Goal: Navigation & Orientation: Find specific page/section

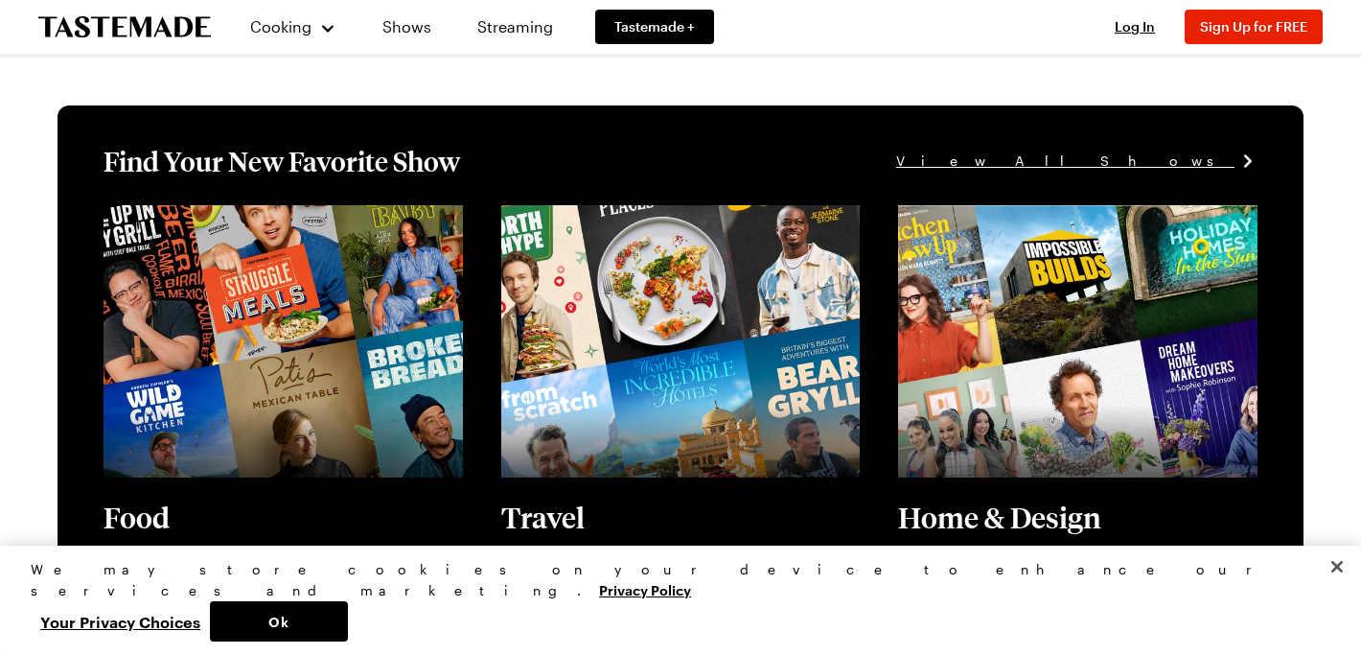
scroll to position [583, 0]
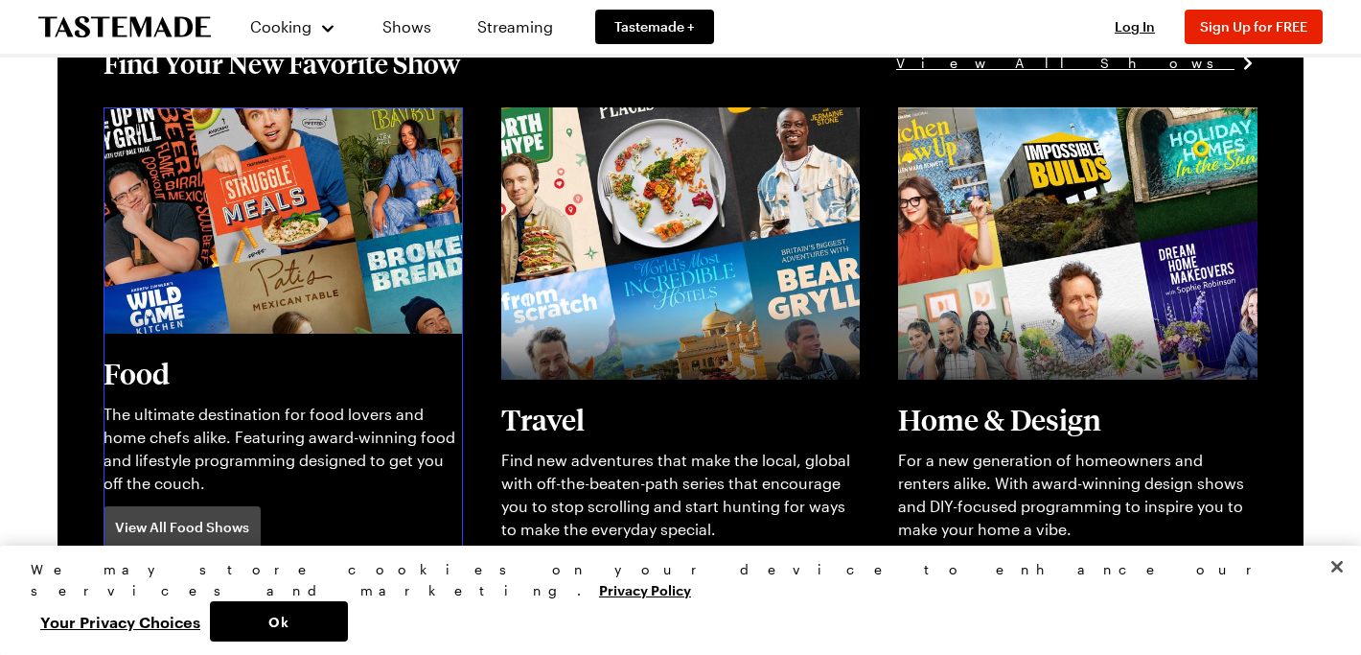
click at [232, 127] on link "View full content for [object Object]" at bounding box center [235, 118] width 262 height 18
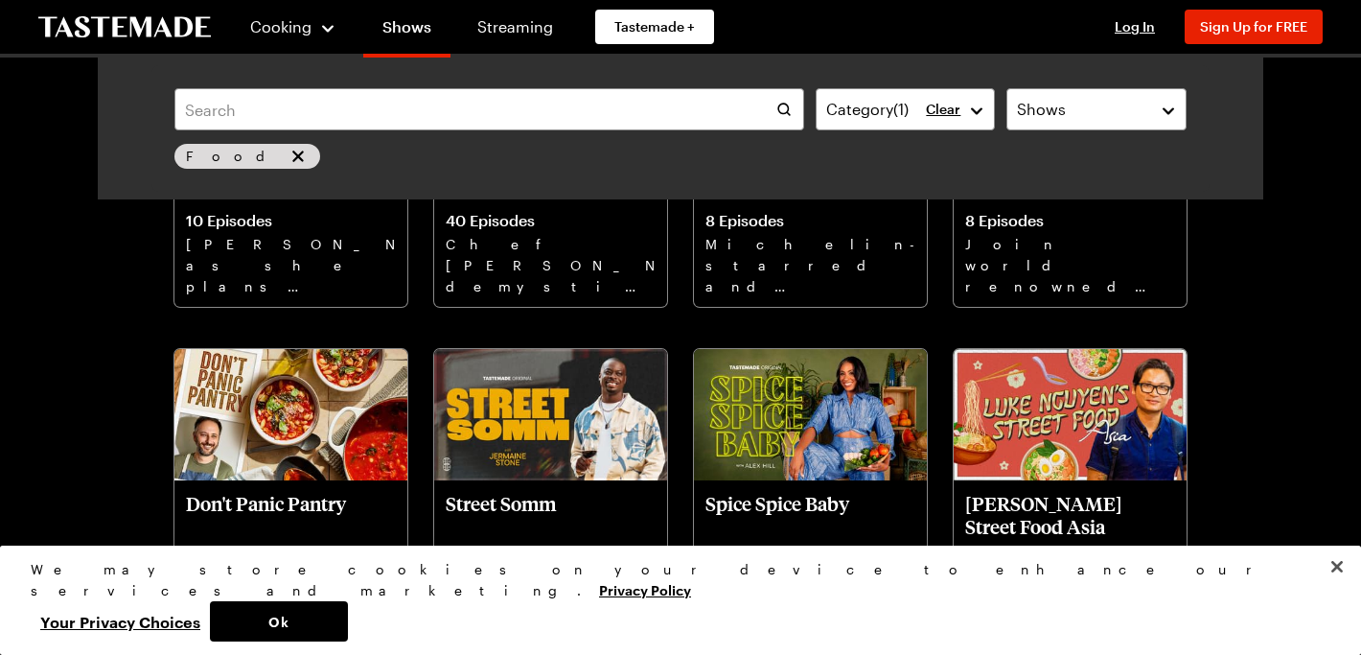
scroll to position [2360, 0]
click at [125, 16] on icon "To Tastemade Home Page" at bounding box center [124, 27] width 173 height 22
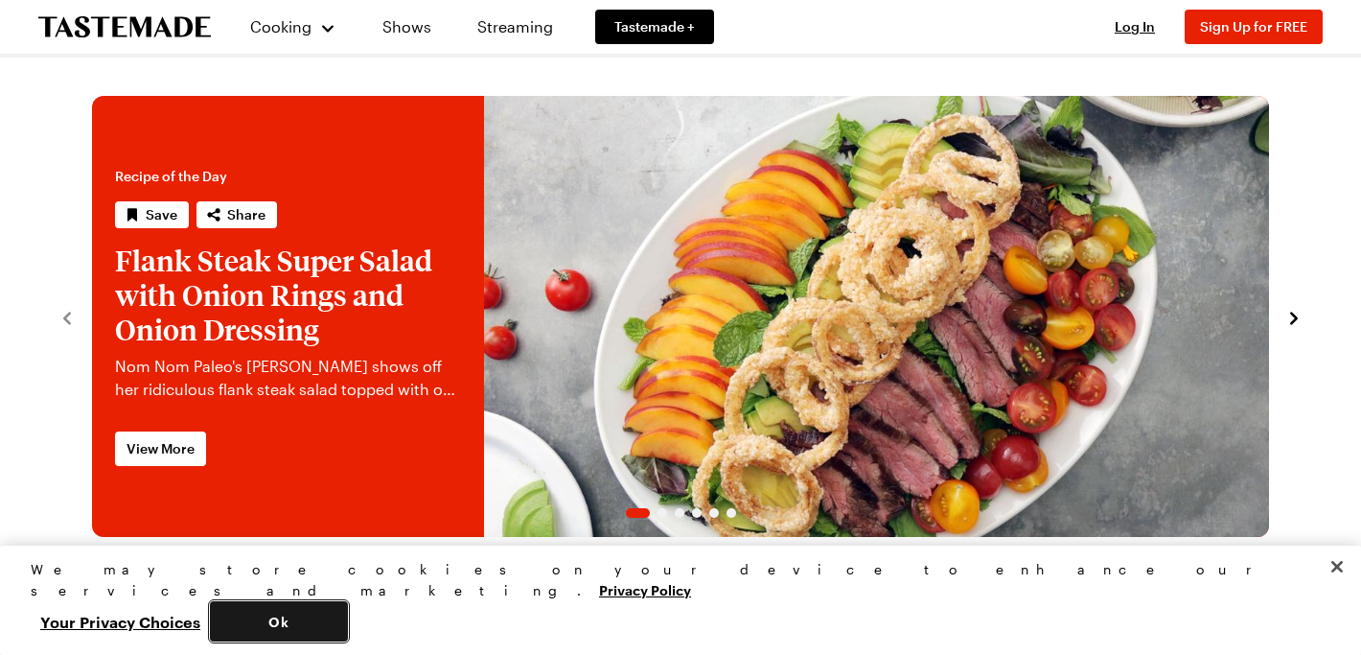
click at [348, 620] on button "Ok" at bounding box center [279, 621] width 138 height 40
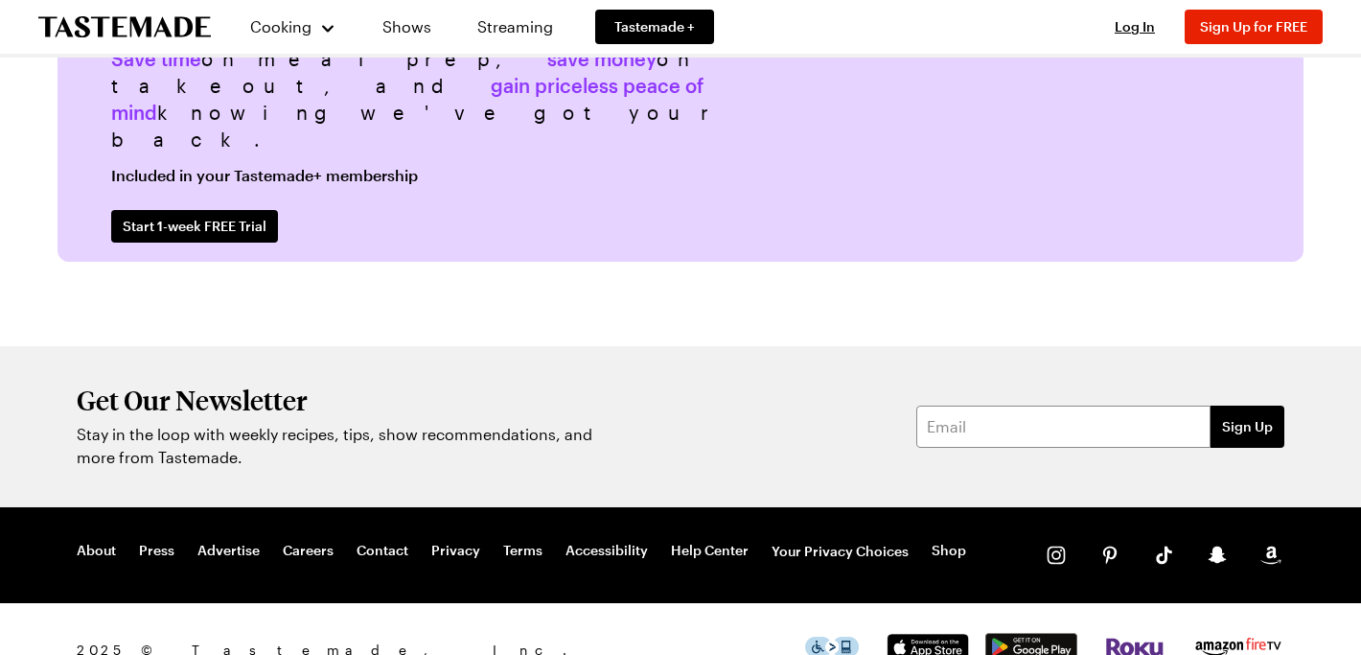
scroll to position [4879, 0]
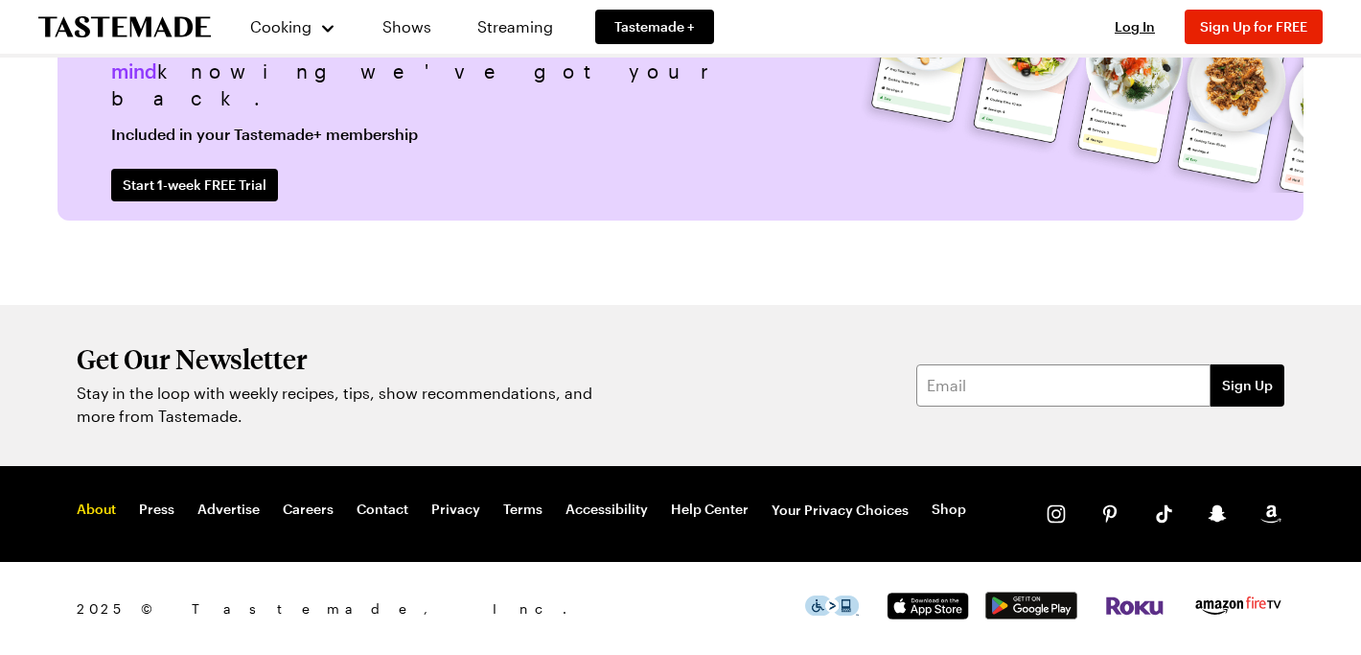
click at [82, 510] on link "About" at bounding box center [96, 509] width 39 height 19
